Goal: Check status

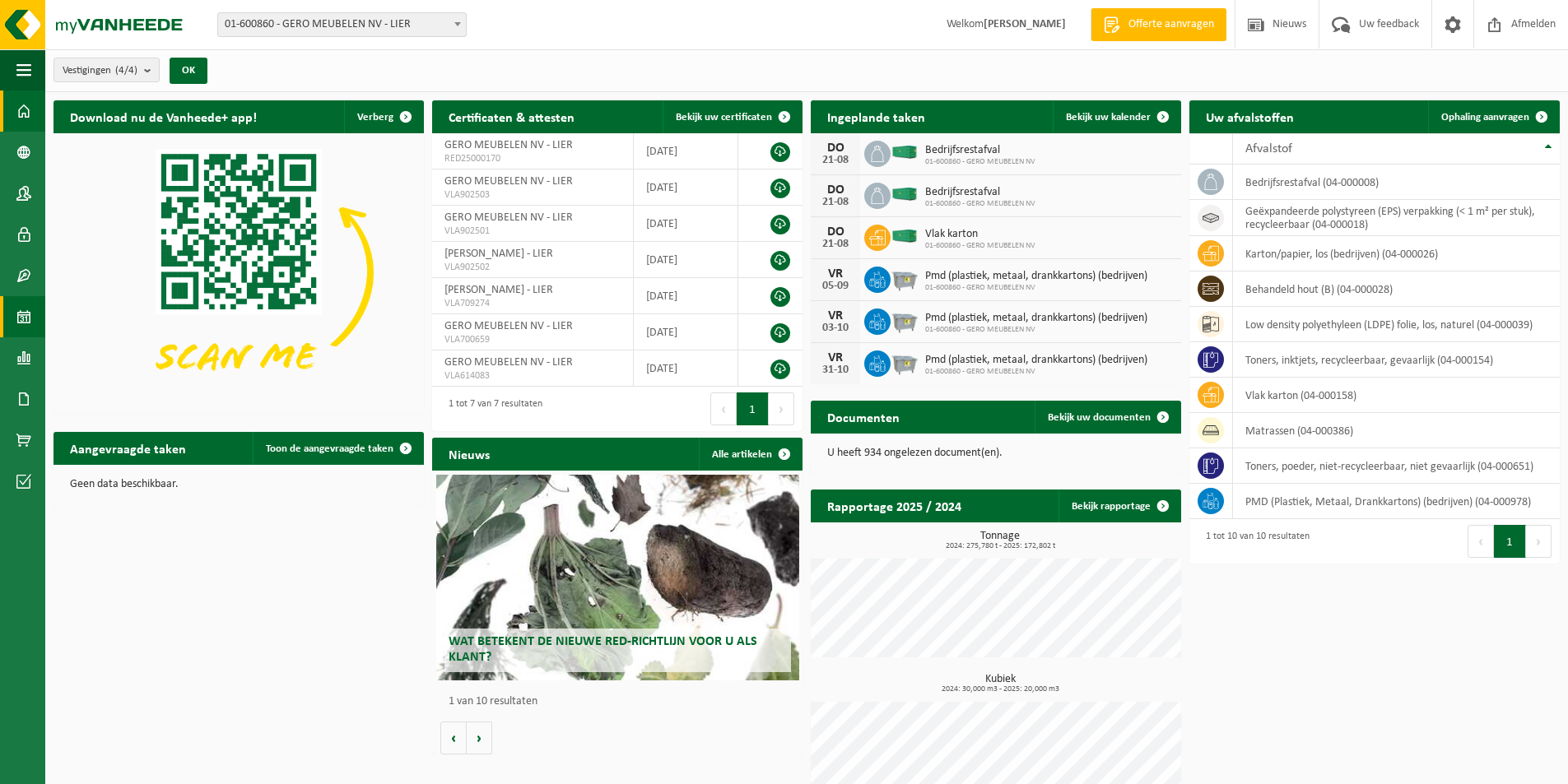
click at [36, 331] on link "Kalender" at bounding box center [22, 316] width 45 height 41
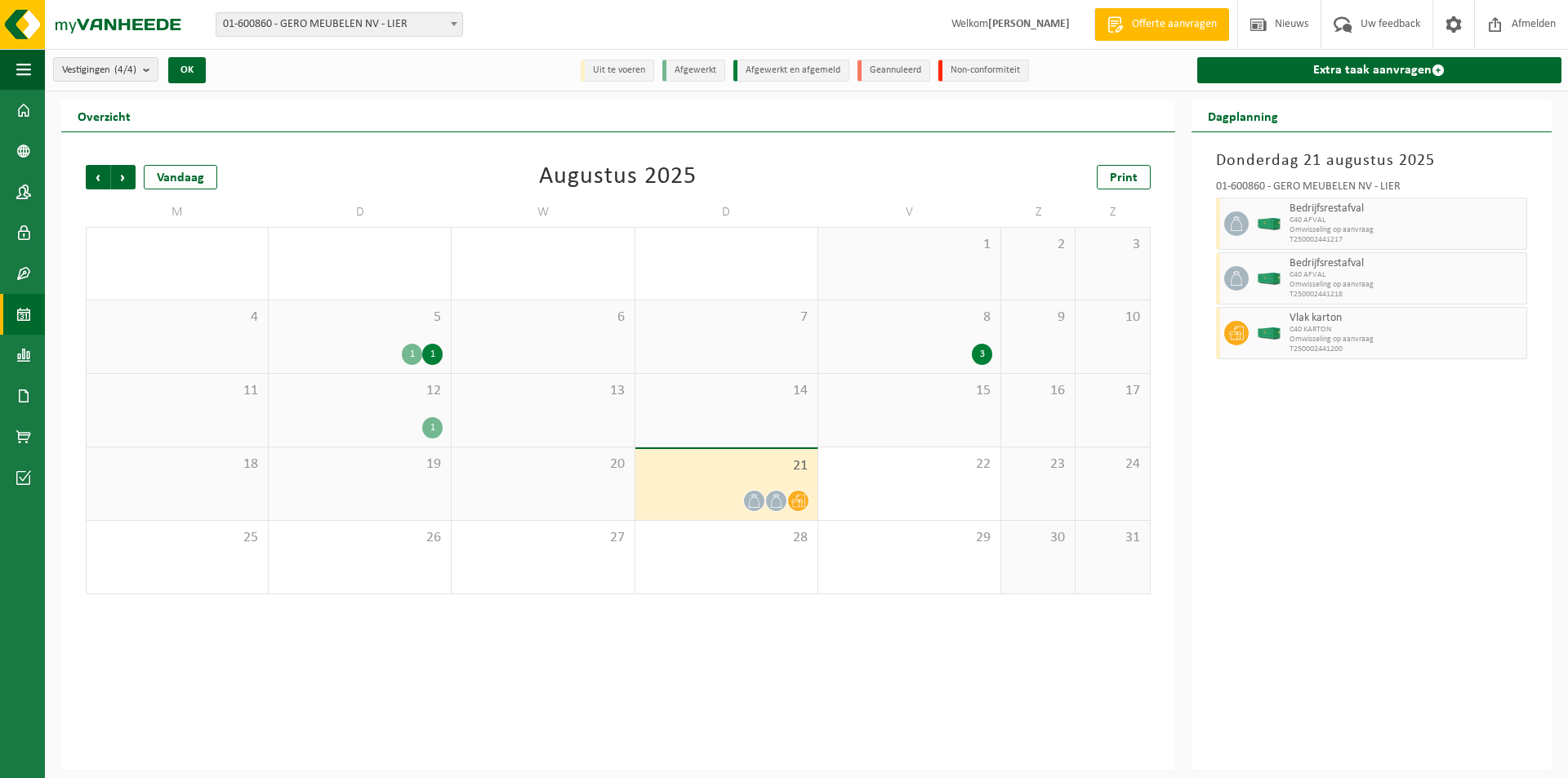
click at [760, 502] on icon at bounding box center [754, 501] width 14 height 14
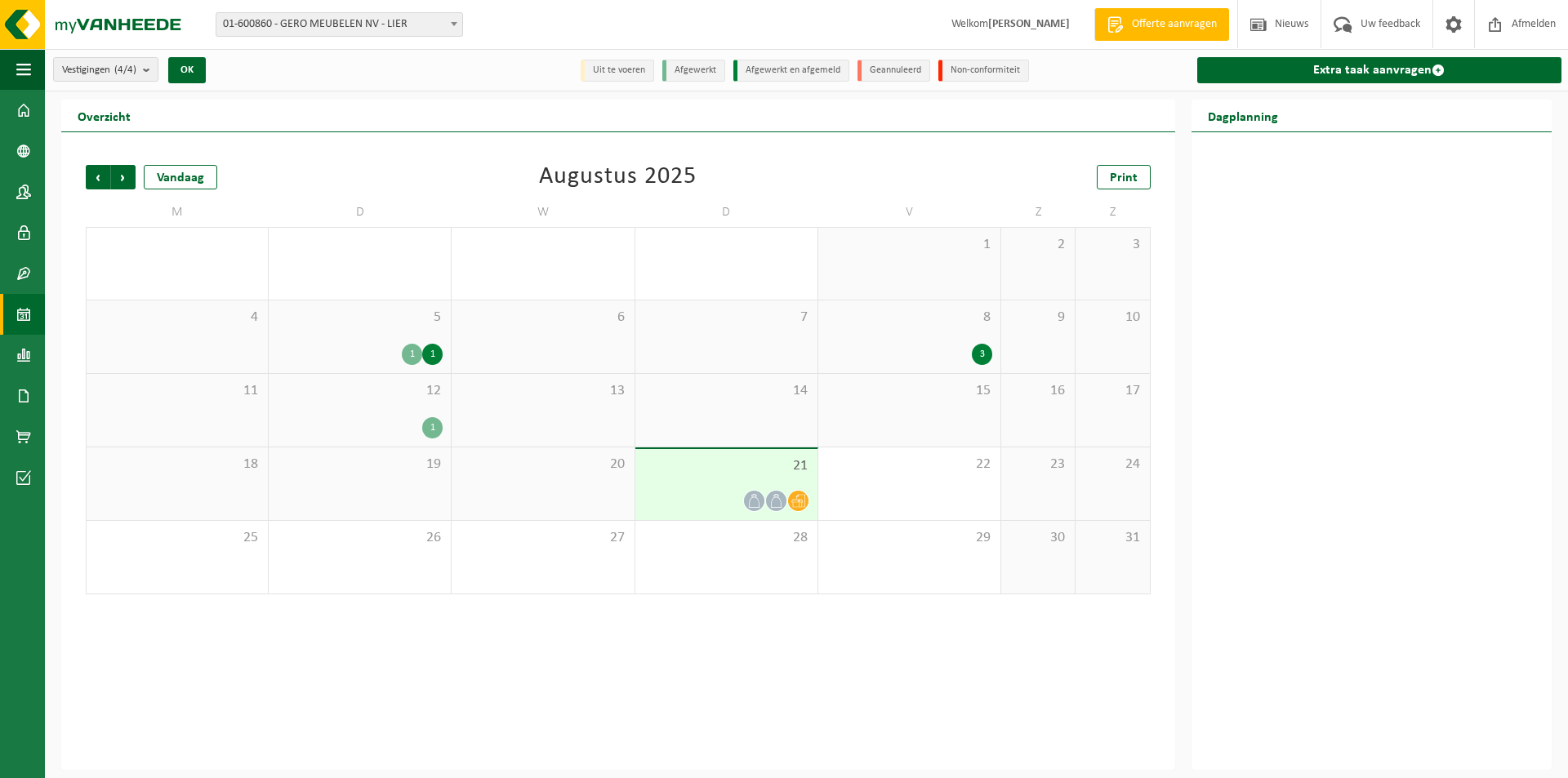
click at [731, 481] on div "21" at bounding box center [726, 484] width 182 height 71
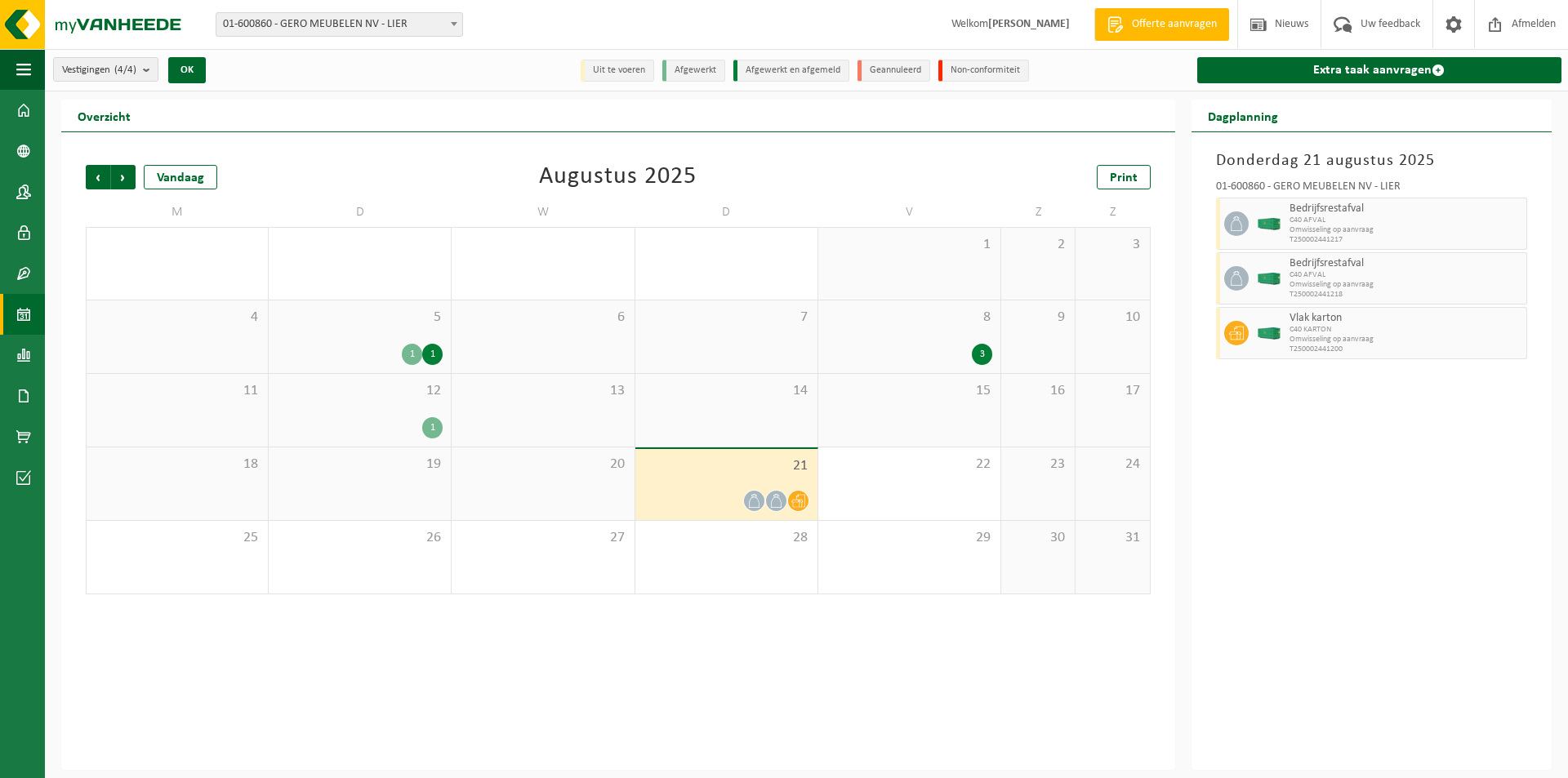
click at [787, 502] on div at bounding box center [775, 501] width 22 height 22
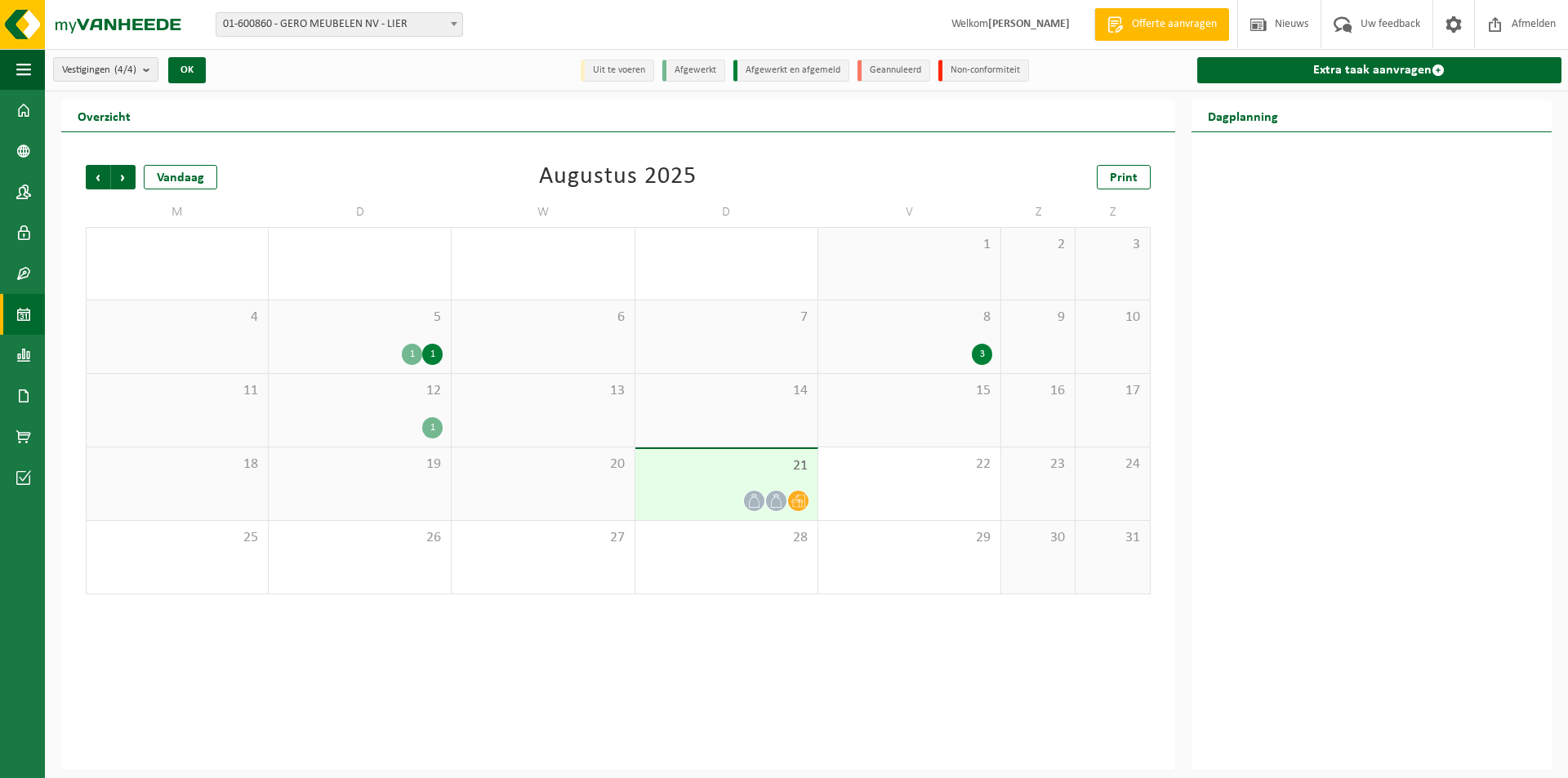
click at [786, 502] on span at bounding box center [775, 501] width 20 height 20
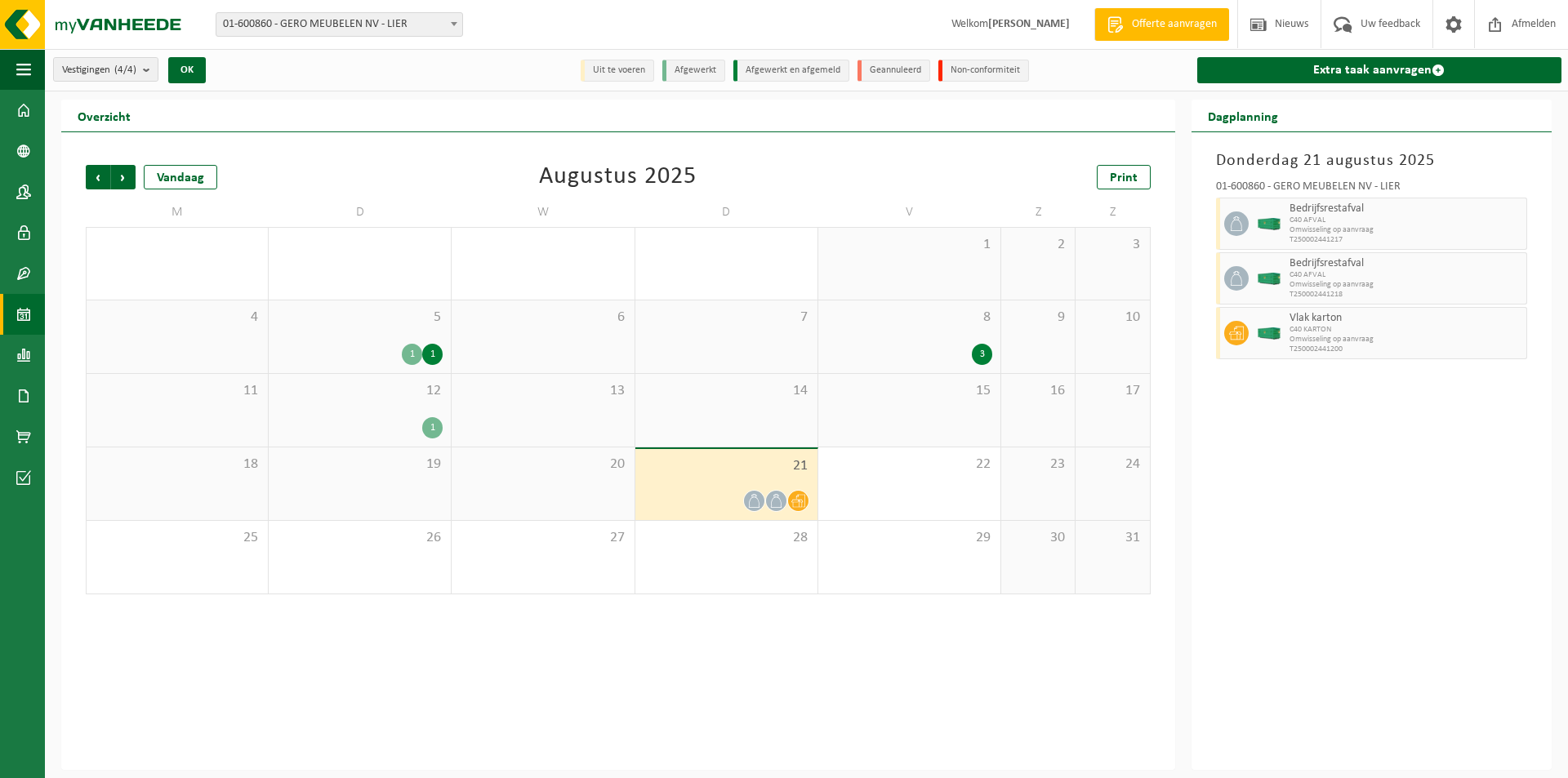
click at [736, 484] on div "21" at bounding box center [726, 484] width 182 height 71
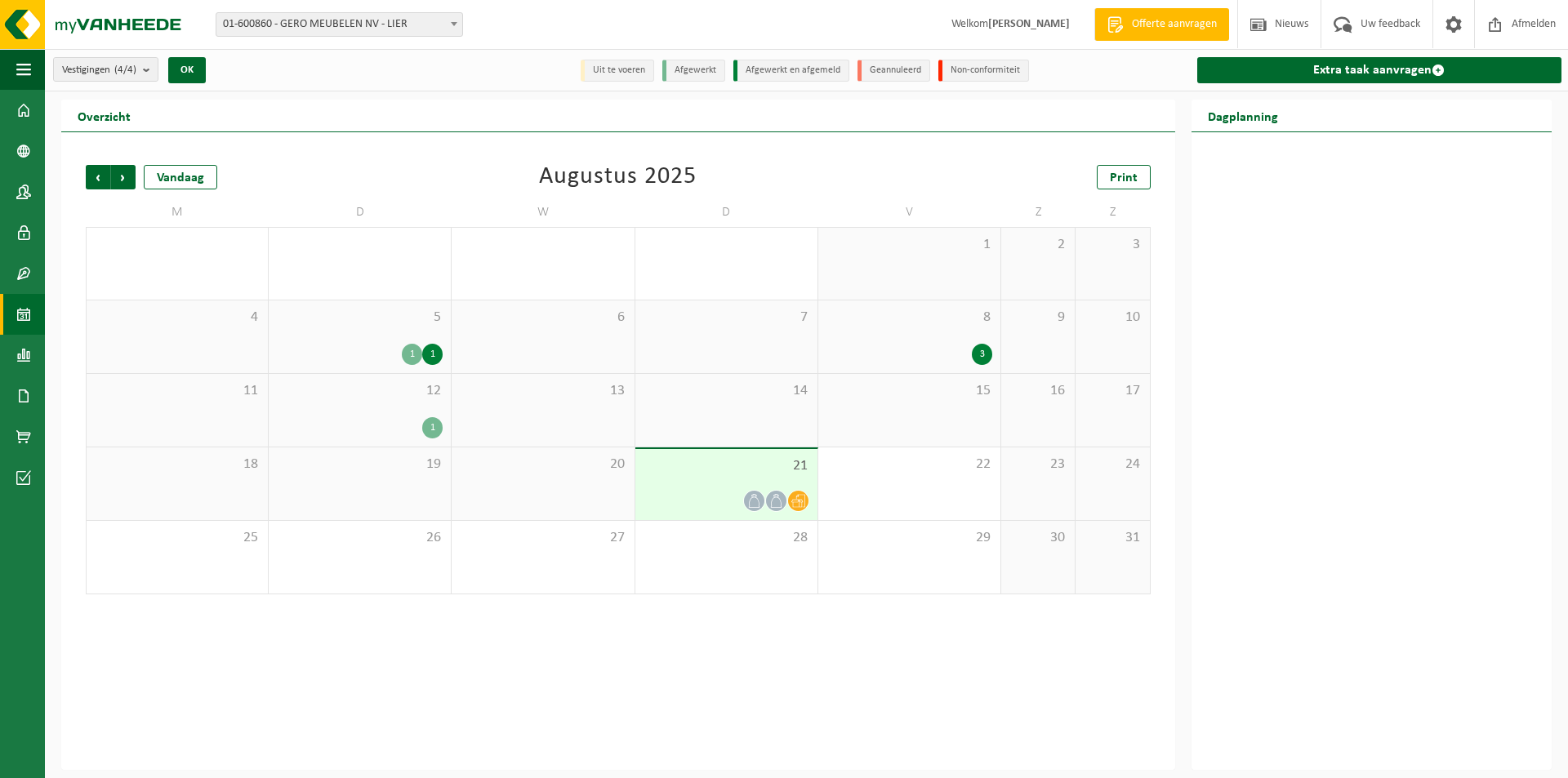
click at [736, 484] on div "21" at bounding box center [726, 484] width 182 height 71
